Goal: Book appointment/travel/reservation

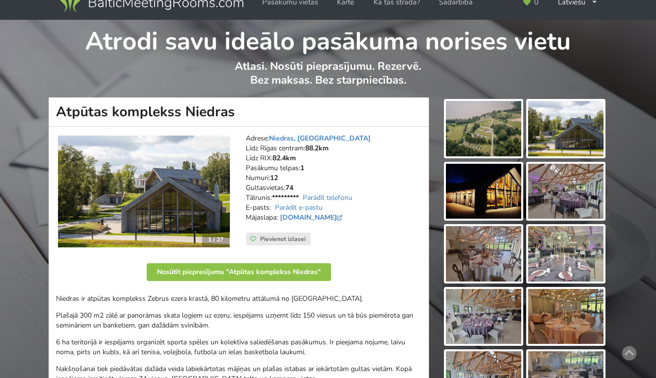
scroll to position [14, 0]
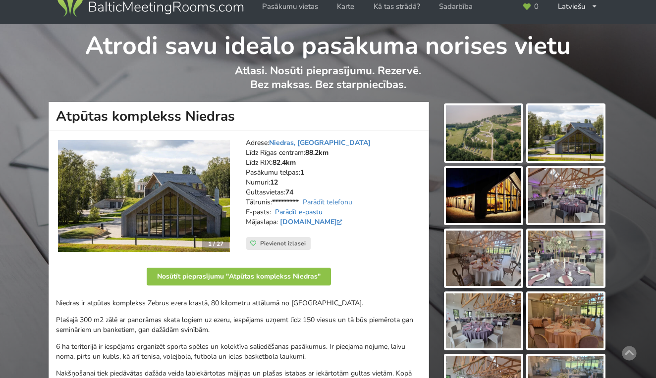
click at [308, 211] on link "Parādīt e-pastu" at bounding box center [299, 212] width 48 height 9
drag, startPoint x: 333, startPoint y: 206, endPoint x: 272, endPoint y: 209, distance: 60.5
click at [272, 209] on address "Adrese: Niedras, [GEOGRAPHIC_DATA] Līdz Rīgas centram: 88.2km Līdz RIX: 82.4km …" at bounding box center [334, 187] width 176 height 99
copy address "[EMAIL_ADDRESS][DOMAIN_NAME]"
click at [305, 220] on link "www.niedras.lv" at bounding box center [312, 221] width 65 height 9
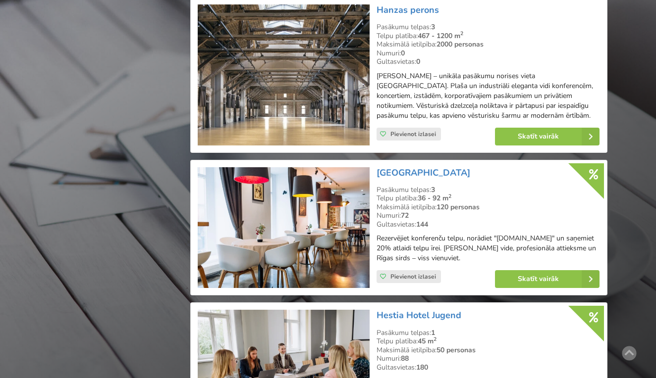
scroll to position [3604, 0]
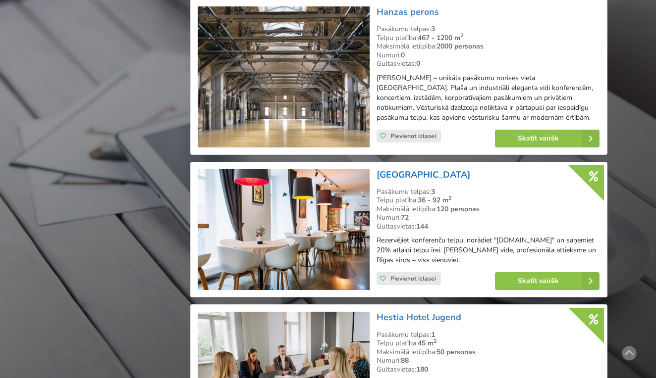
click at [438, 169] on link "[GEOGRAPHIC_DATA]" at bounding box center [423, 175] width 94 height 12
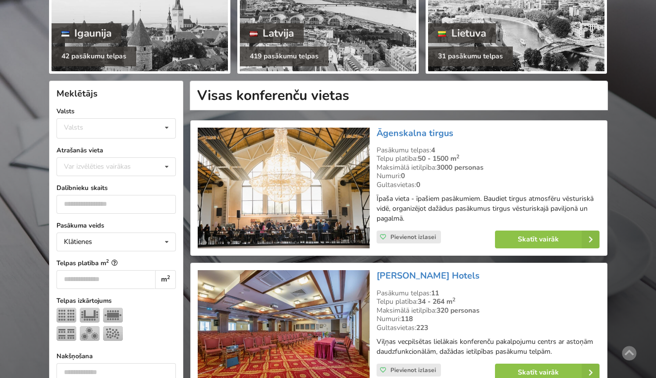
scroll to position [150, 0]
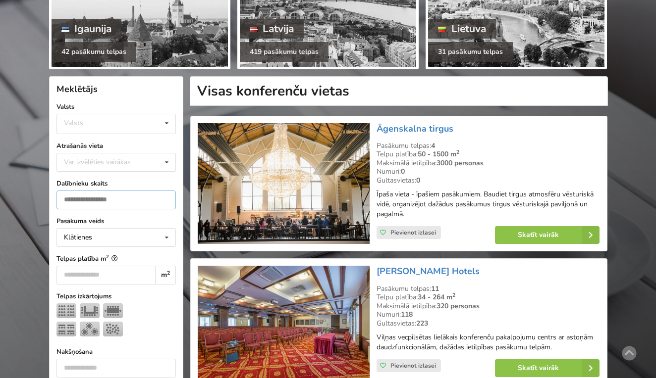
click at [123, 197] on input "number" at bounding box center [115, 200] width 119 height 19
type input "*"
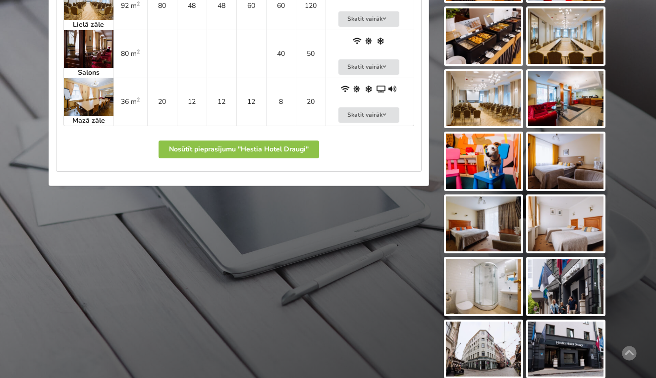
scroll to position [622, 0]
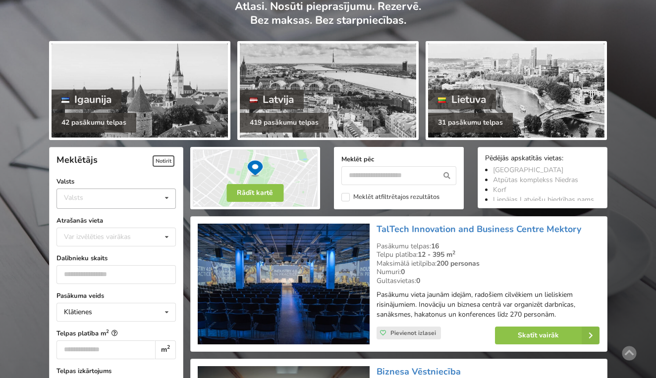
scroll to position [108, 0]
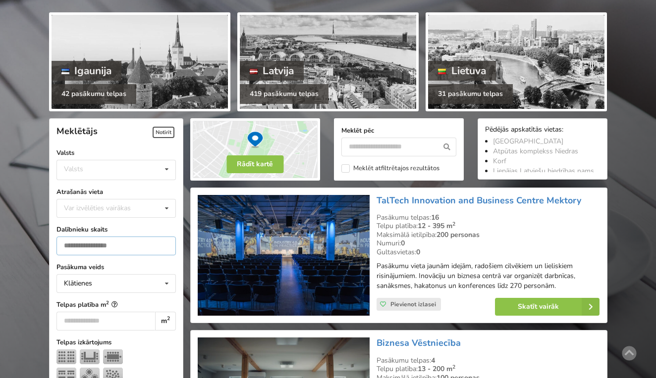
click at [80, 238] on input "*" at bounding box center [115, 246] width 119 height 19
click at [79, 247] on input "*" at bounding box center [115, 246] width 119 height 19
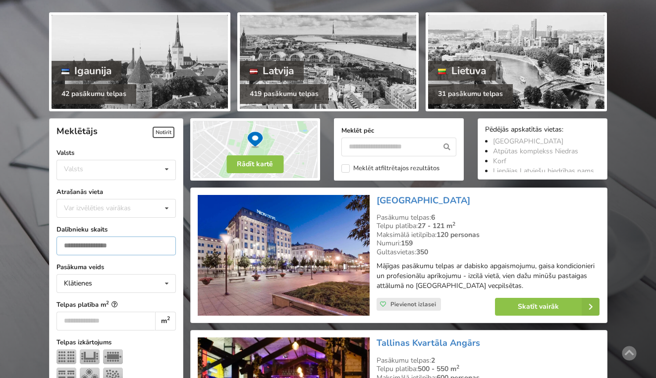
scroll to position [221, 0]
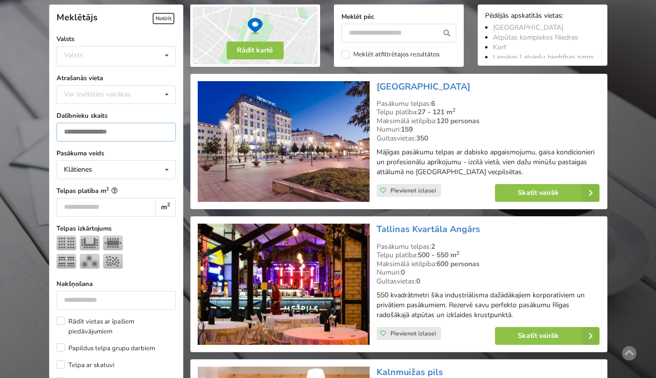
type input "***"
click at [78, 191] on label "Telpas platība m 2" at bounding box center [115, 191] width 119 height 10
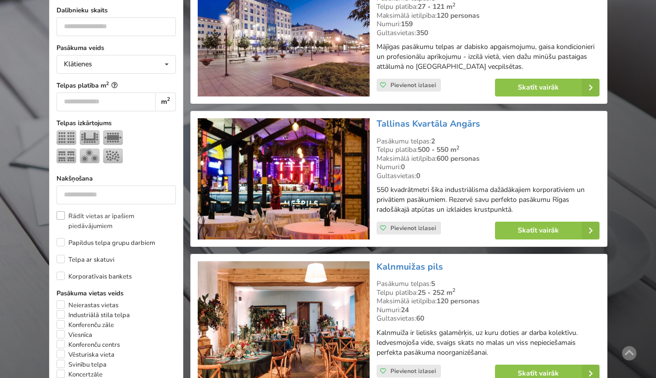
scroll to position [330, 0]
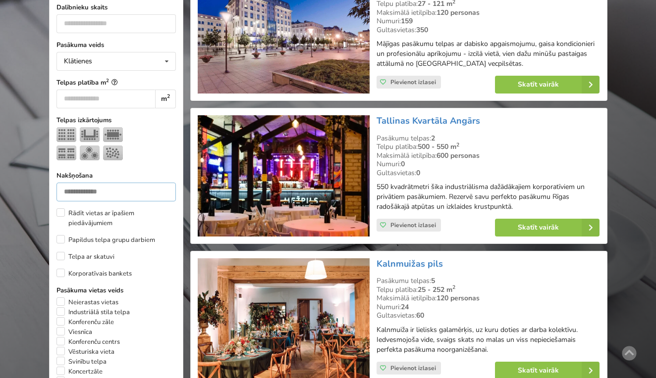
click at [108, 192] on input "number" at bounding box center [115, 192] width 119 height 19
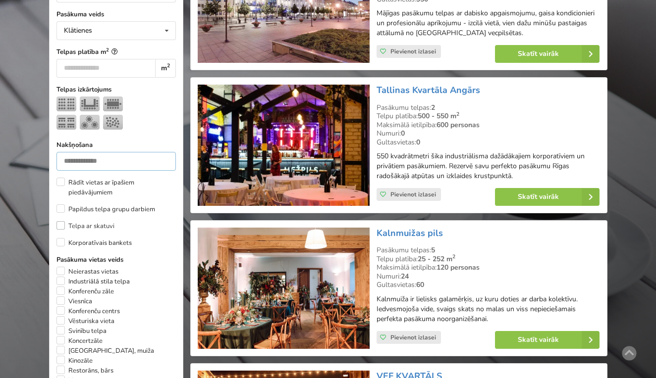
scroll to position [363, 0]
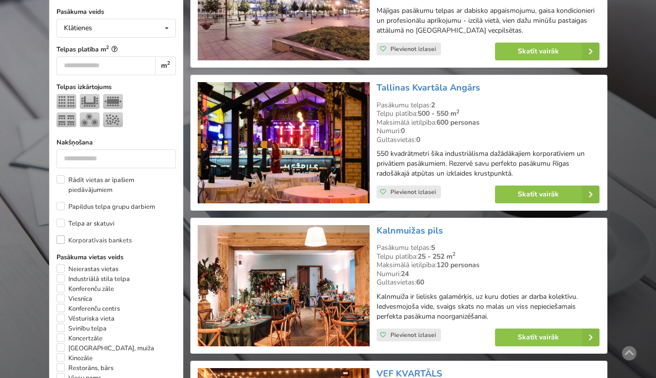
click at [61, 242] on label "Korporatīvais bankets" at bounding box center [93, 241] width 75 height 10
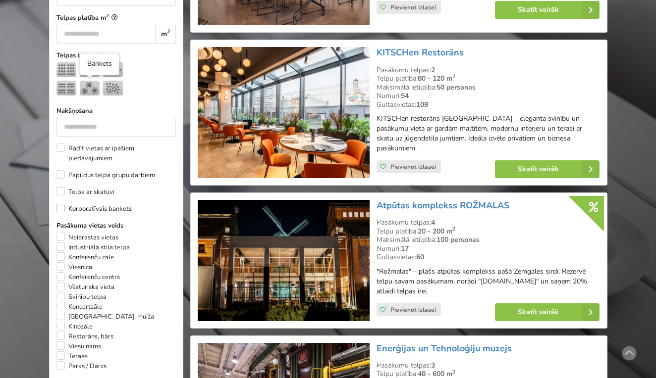
scroll to position [406, 0]
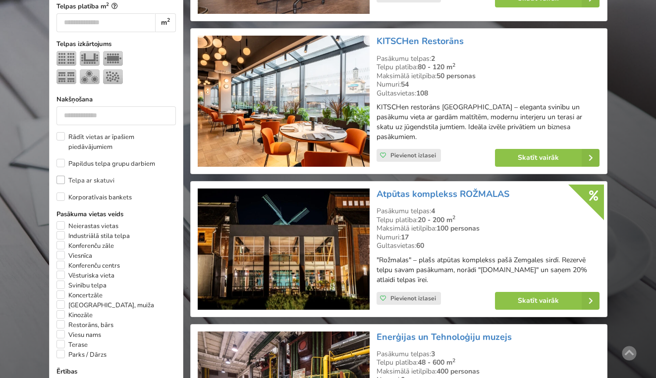
click at [66, 182] on label "Telpa ar skatuvi" at bounding box center [85, 181] width 58 height 10
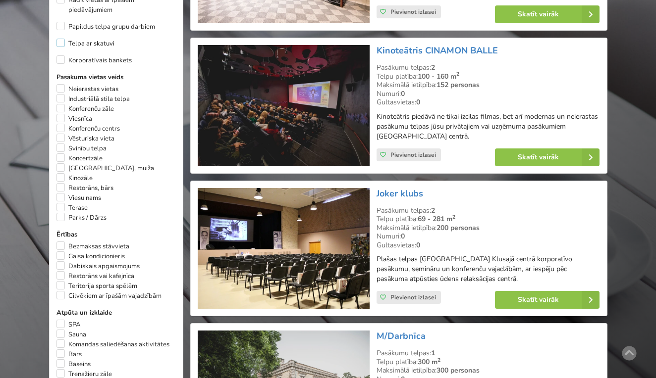
scroll to position [544, 0]
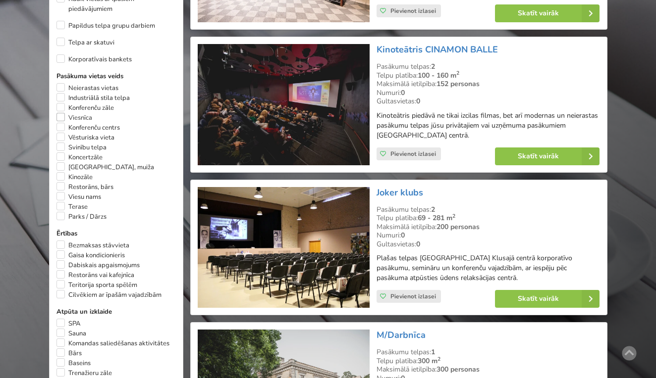
click at [64, 117] on label "Viesnīca" at bounding box center [74, 118] width 36 height 10
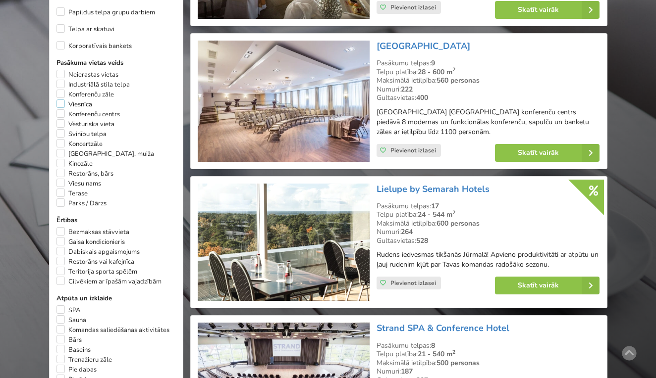
scroll to position [588, 0]
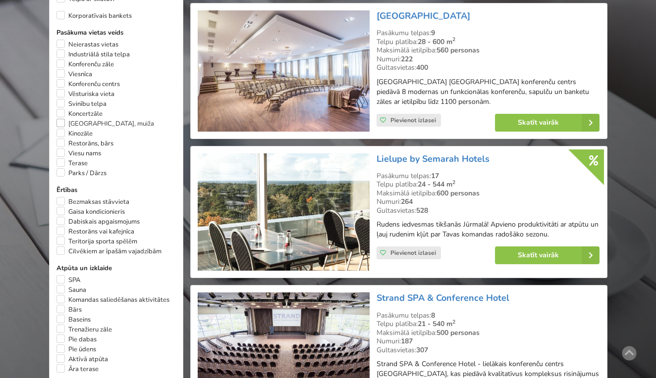
click at [61, 122] on label "[GEOGRAPHIC_DATA], muiža" at bounding box center [105, 124] width 98 height 10
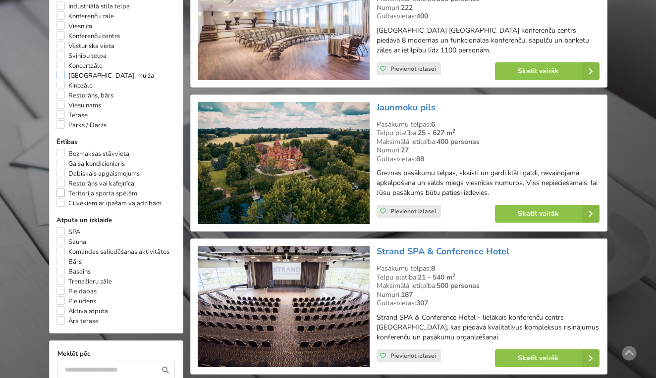
scroll to position [637, 0]
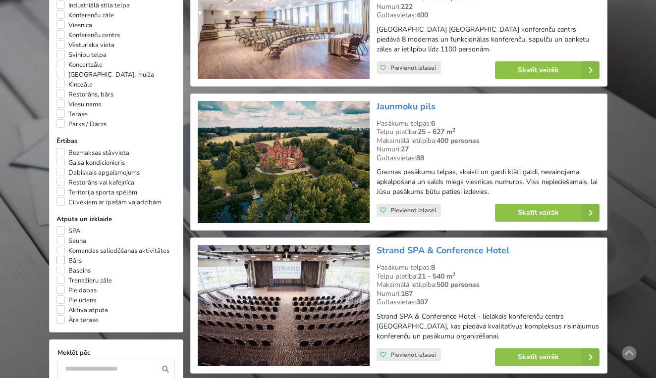
click at [63, 260] on label "Bārs" at bounding box center [68, 261] width 25 height 10
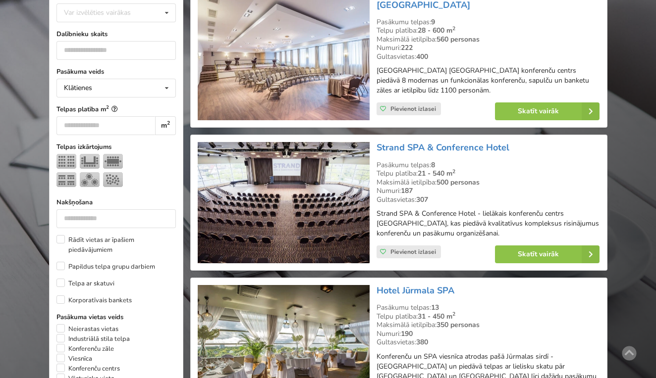
scroll to position [307, 0]
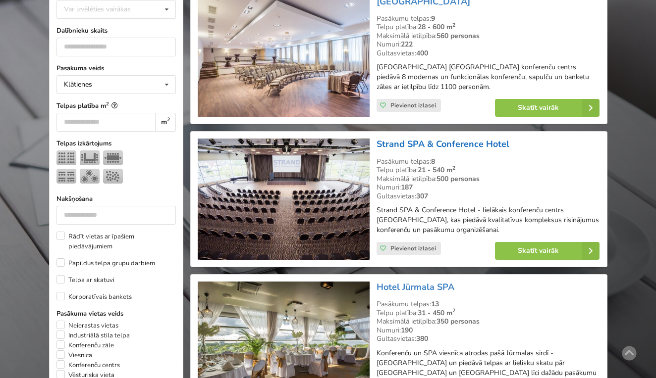
click at [467, 141] on link "Strand SPA & Conference Hotel" at bounding box center [442, 144] width 133 height 12
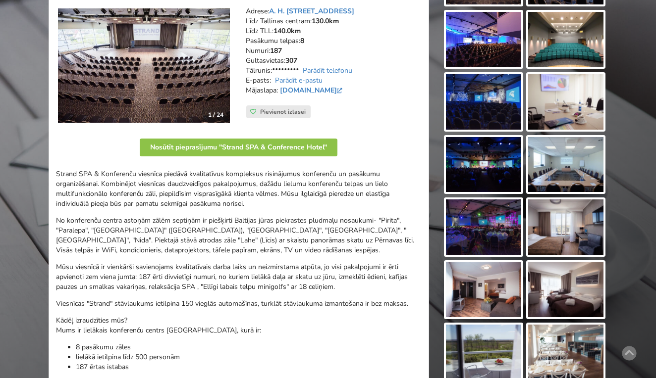
scroll to position [138, 0]
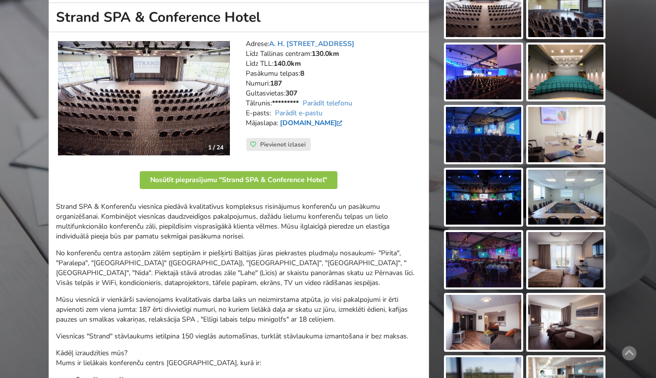
click at [323, 121] on link "[DOMAIN_NAME]" at bounding box center [312, 122] width 65 height 9
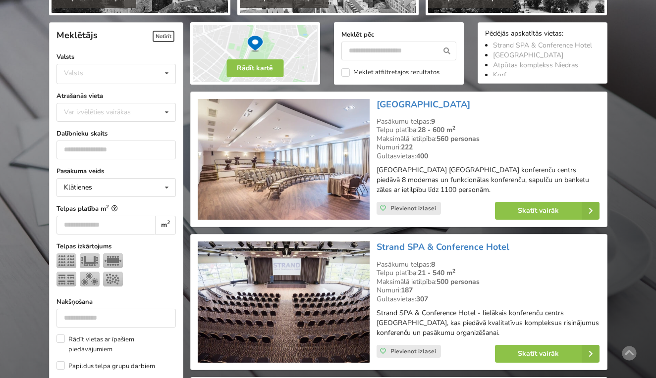
scroll to position [146, 0]
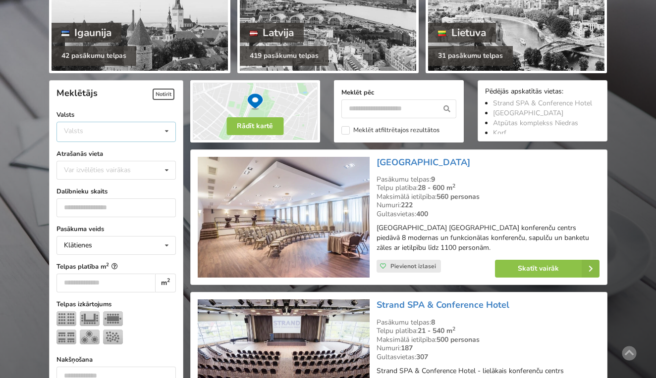
click at [99, 135] on div "Valsts Igaunija [GEOGRAPHIC_DATA] Lietuva" at bounding box center [115, 132] width 119 height 20
click at [88, 170] on div "Latvija" at bounding box center [116, 169] width 118 height 18
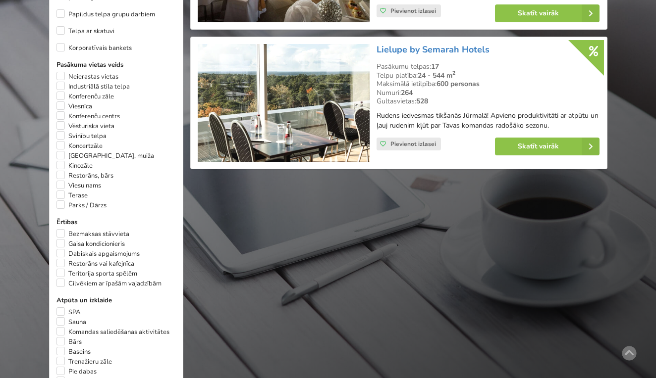
scroll to position [548, 0]
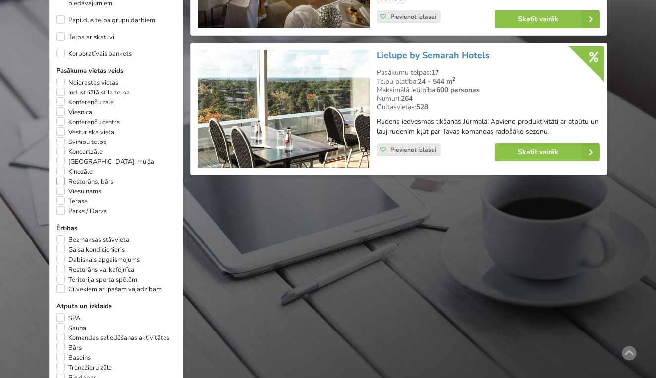
click at [63, 181] on label "Restorāns, bārs" at bounding box center [84, 182] width 57 height 10
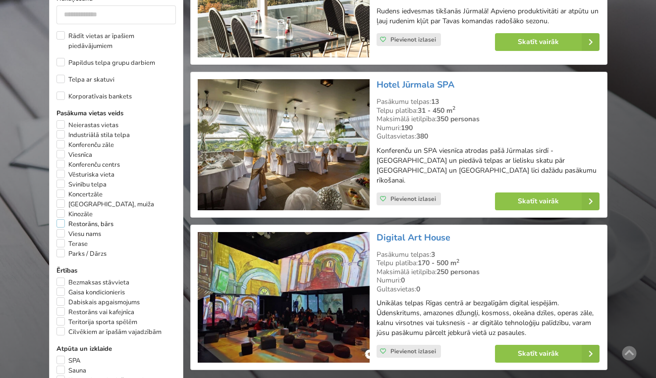
scroll to position [552, 0]
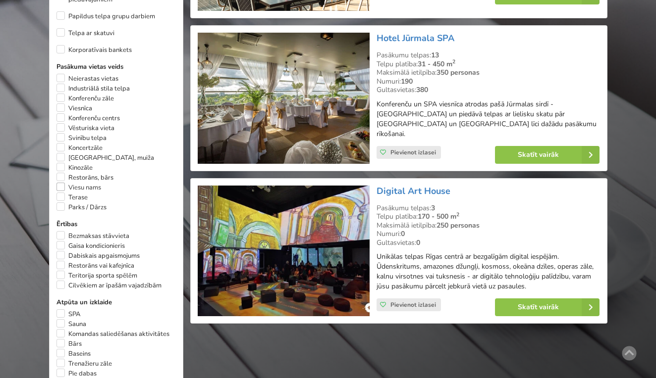
click at [60, 186] on label "Viesu nams" at bounding box center [78, 188] width 45 height 10
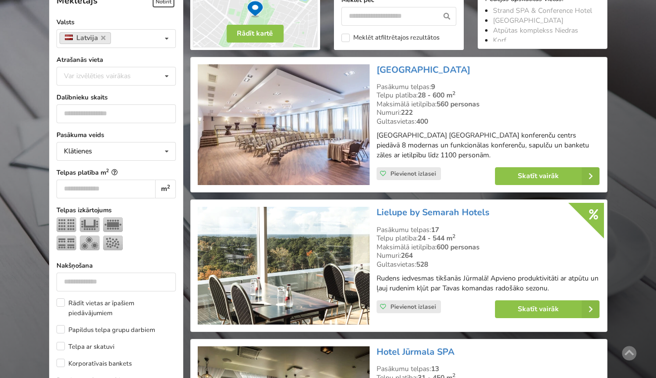
scroll to position [237, 0]
